Goal: Navigation & Orientation: Find specific page/section

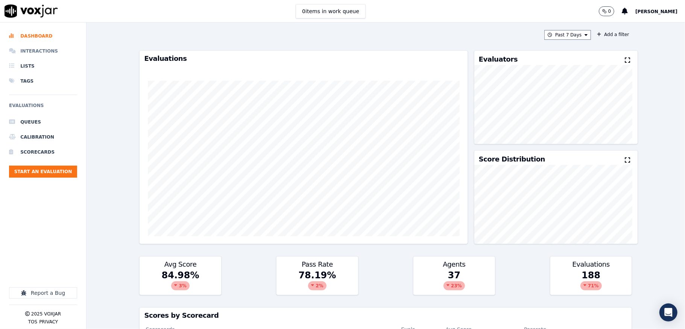
click at [39, 52] on li "Interactions" at bounding box center [43, 51] width 68 height 15
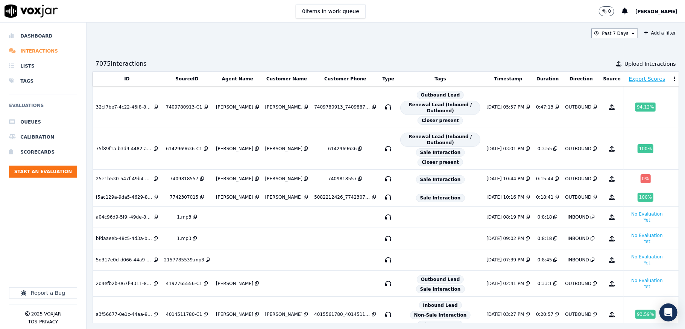
click at [42, 52] on li "Interactions" at bounding box center [43, 51] width 68 height 15
click at [627, 220] on button "No Evaluation Yet" at bounding box center [647, 217] width 41 height 15
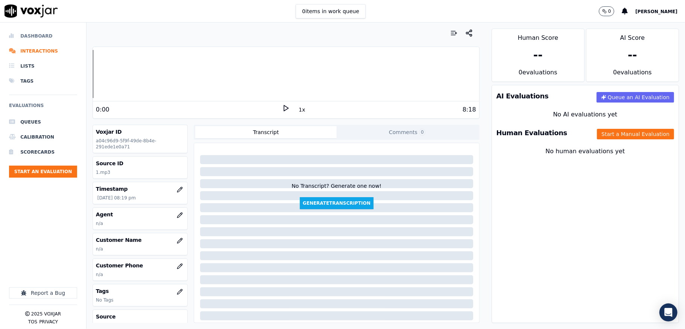
click at [35, 33] on li "Dashboard" at bounding box center [43, 36] width 68 height 15
